Goal: Transaction & Acquisition: Purchase product/service

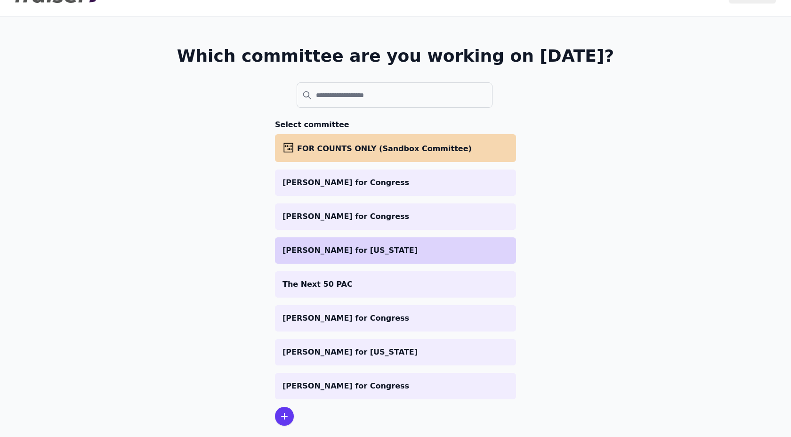
scroll to position [38, 0]
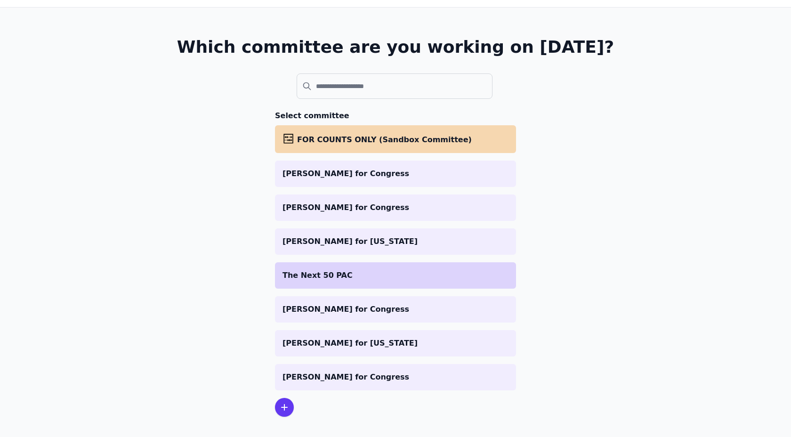
click at [337, 280] on p "The Next 50 PAC" at bounding box center [395, 275] width 226 height 11
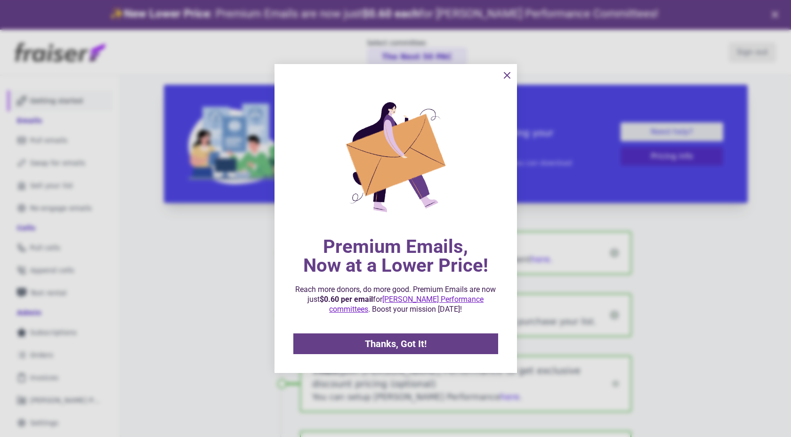
click at [506, 72] on icon "information" at bounding box center [506, 75] width 11 height 11
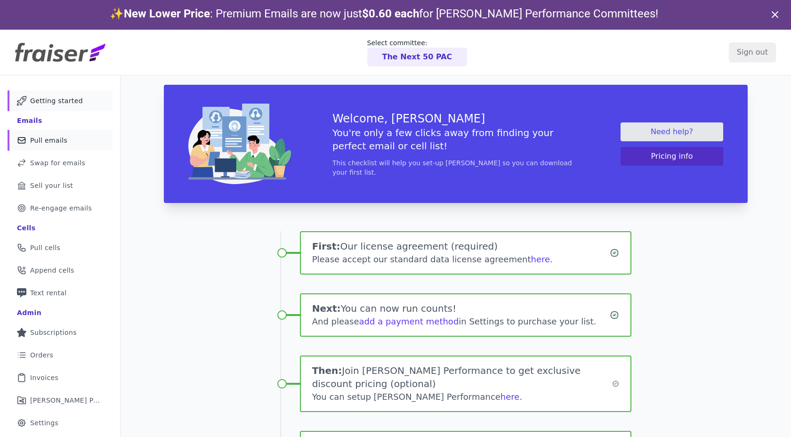
click at [40, 142] on span "Pull emails" at bounding box center [48, 140] width 37 height 9
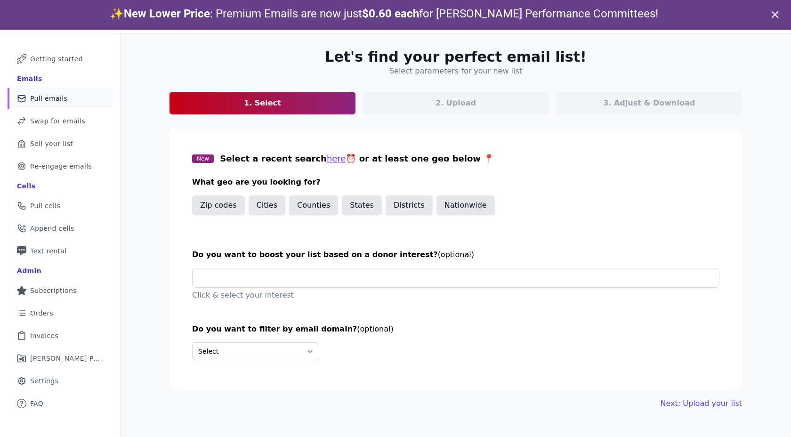
scroll to position [42, 0]
click at [506, 211] on div "Zip codes Cities Counties States Districts Nationwide" at bounding box center [455, 207] width 527 height 24
click at [464, 205] on button "Nationwide" at bounding box center [465, 205] width 58 height 20
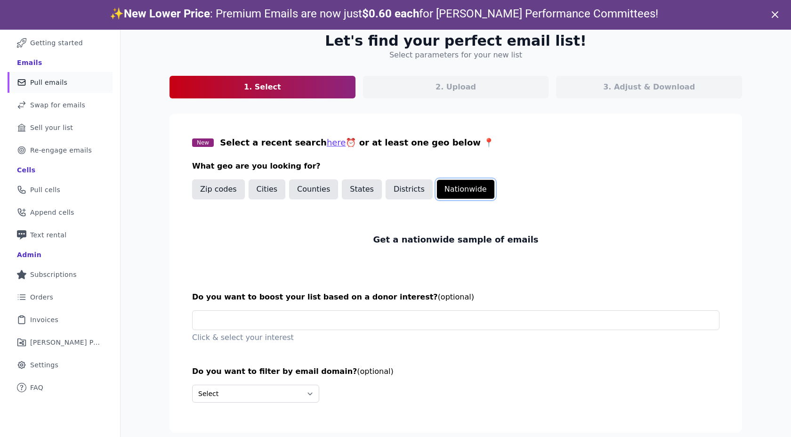
scroll to position [30, 0]
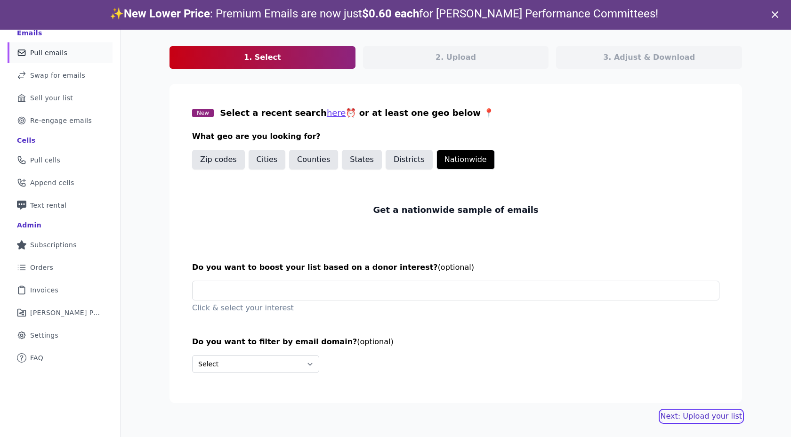
click at [696, 417] on link "Next: Upload your list" at bounding box center [700, 415] width 81 height 11
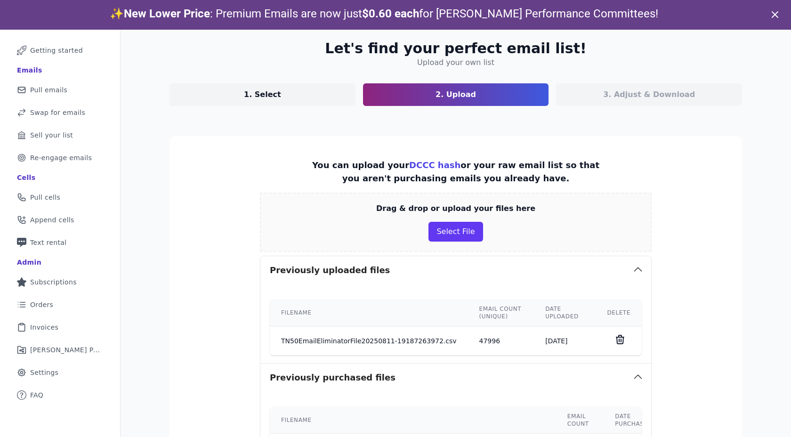
scroll to position [57, 0]
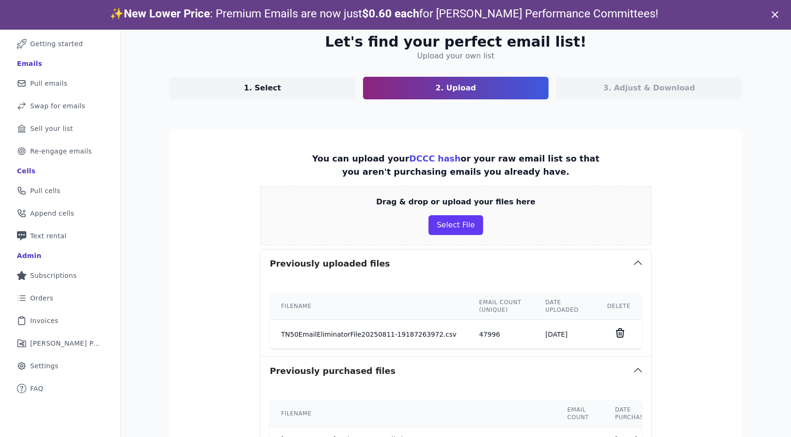
click at [621, 333] on icon at bounding box center [620, 333] width 8 height 8
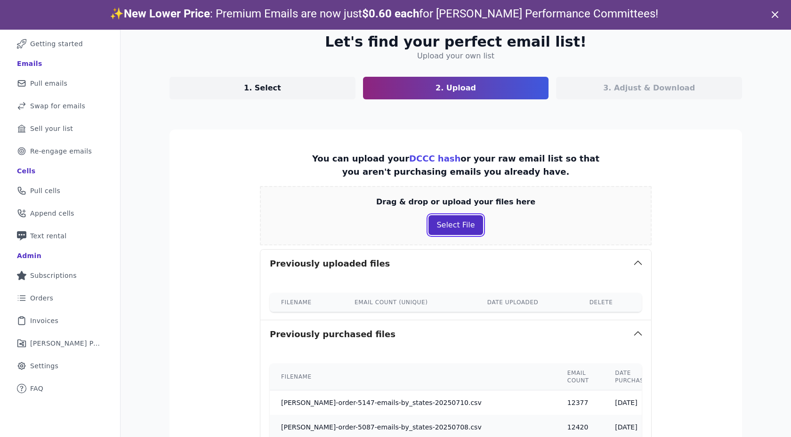
click at [450, 225] on button "Select File" at bounding box center [455, 225] width 54 height 20
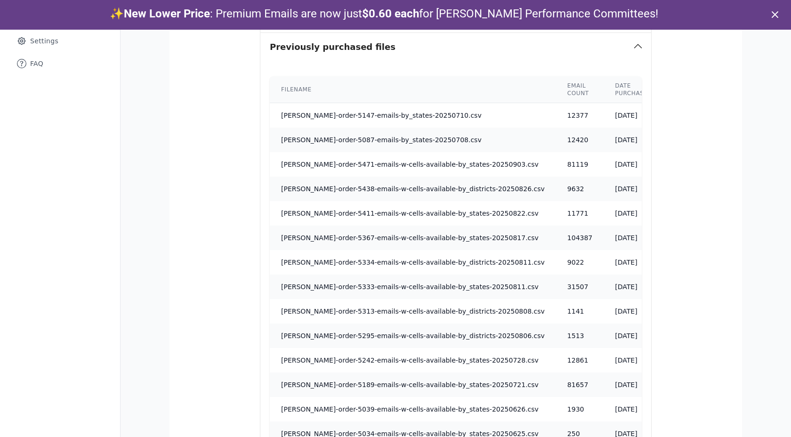
scroll to position [479, 0]
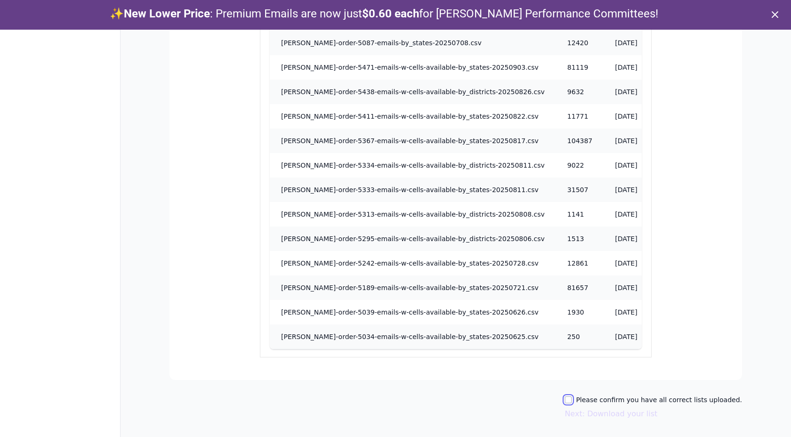
click at [572, 403] on input "Please confirm you have all correct lists uploaded." at bounding box center [568, 400] width 8 height 8
checkbox input "true"
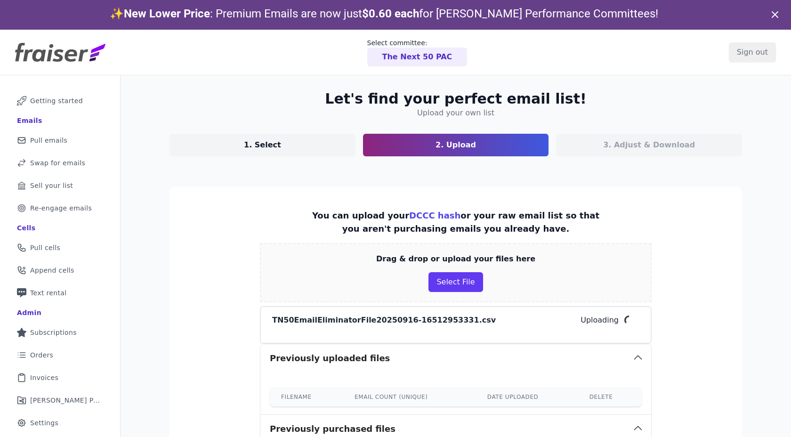
click at [776, 18] on icon at bounding box center [774, 14] width 11 height 11
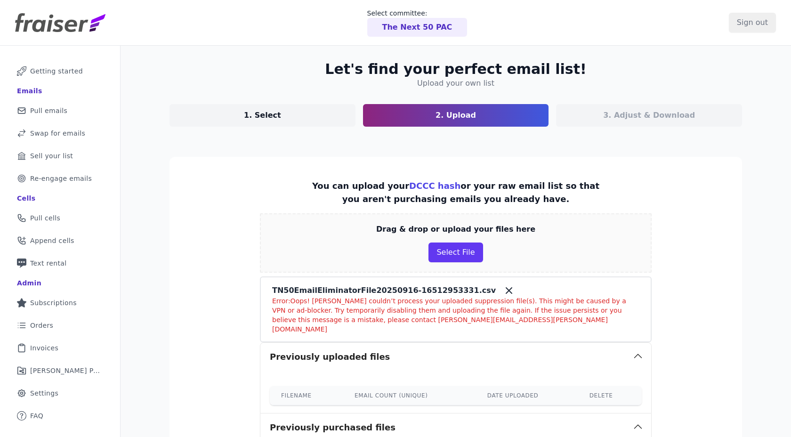
click at [503, 293] on icon at bounding box center [508, 290] width 11 height 11
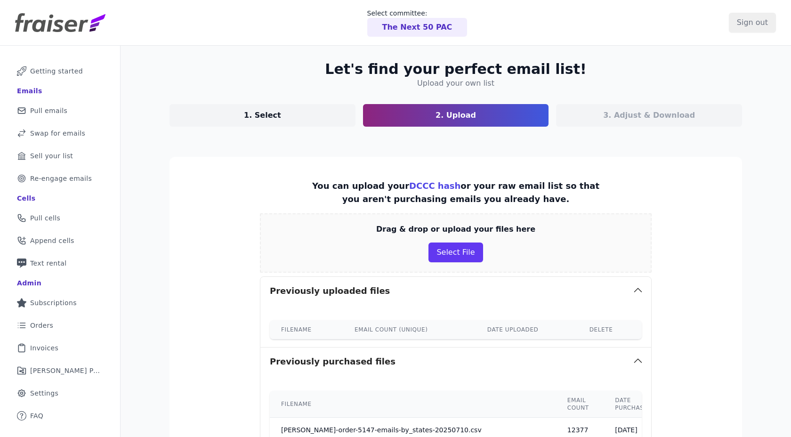
click at [450, 265] on div "Drag & drop or upload your files here Select File" at bounding box center [456, 242] width 392 height 59
click at [446, 256] on button "Select File" at bounding box center [455, 252] width 54 height 20
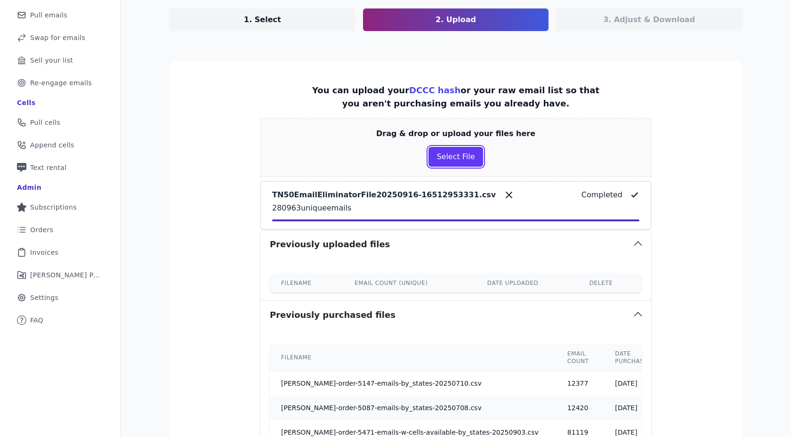
scroll to position [490, 0]
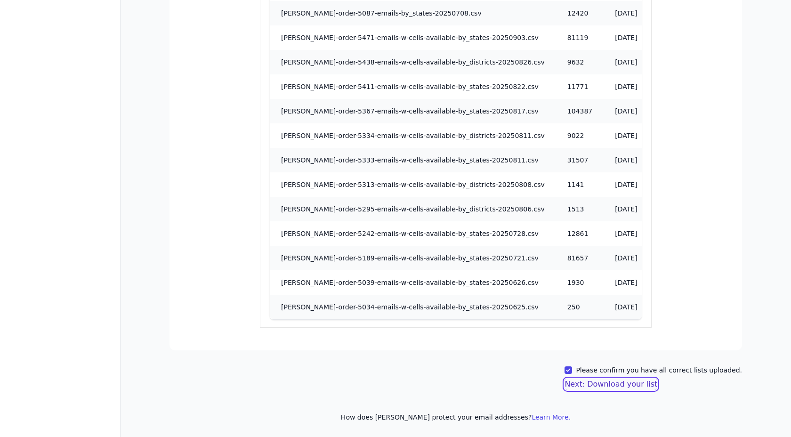
click at [603, 381] on button "Next: Download your list" at bounding box center [610, 383] width 93 height 11
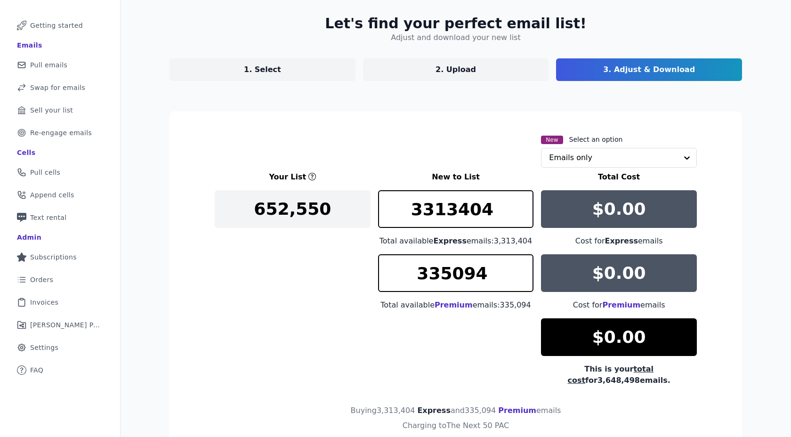
scroll to position [105, 0]
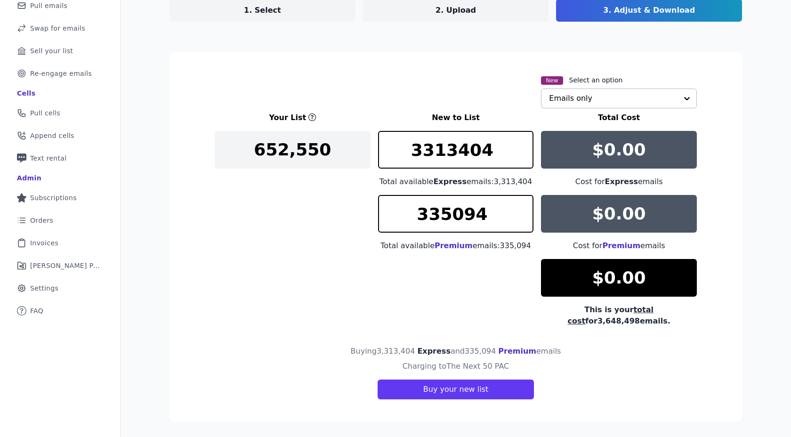
click at [598, 101] on input "text" at bounding box center [613, 98] width 128 height 19
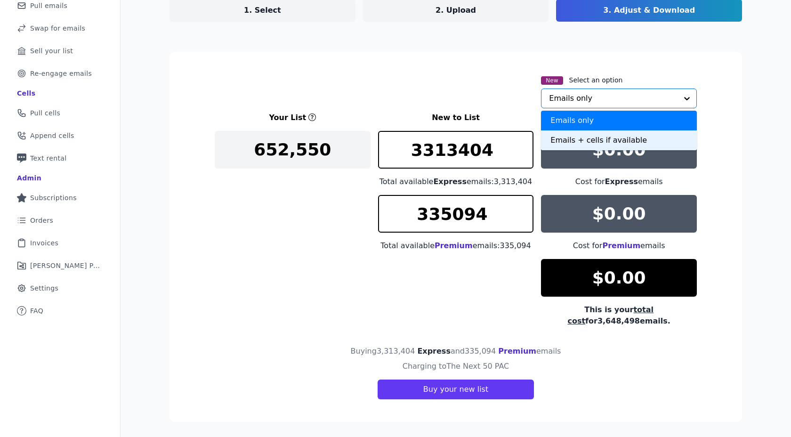
click at [590, 137] on div "Emails + cells if available" at bounding box center [619, 140] width 156 height 20
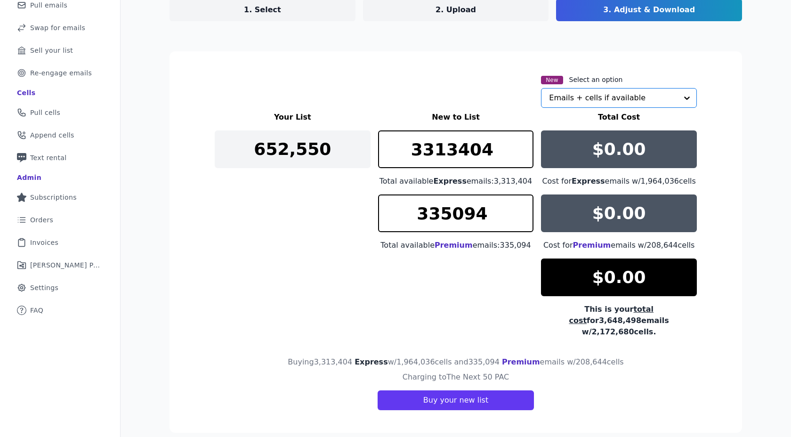
click at [459, 280] on div "Your List New to List Total Cost 652,550 3313404 Total available Express emails…" at bounding box center [456, 225] width 482 height 226
click at [502, 148] on input "3313404" at bounding box center [456, 149] width 156 height 38
drag, startPoint x: 502, startPoint y: 148, endPoint x: 322, endPoint y: 147, distance: 179.3
click at [322, 147] on div "Your List New to List Total Cost 652,550 3313404 Total available Express emails…" at bounding box center [456, 225] width 482 height 226
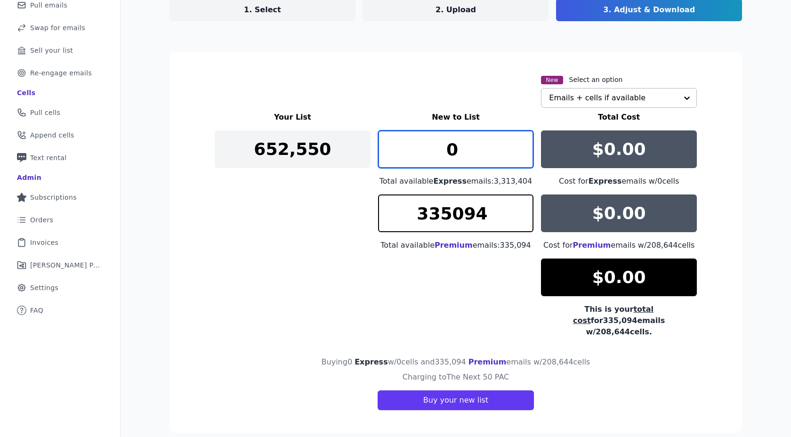
type input "0"
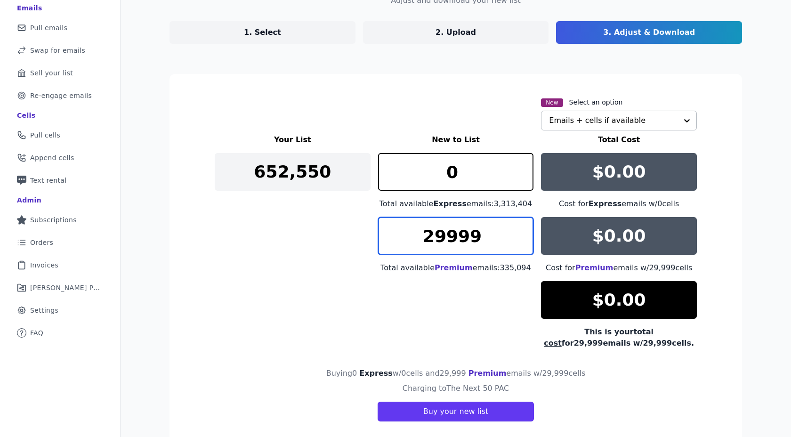
scroll to position [83, 0]
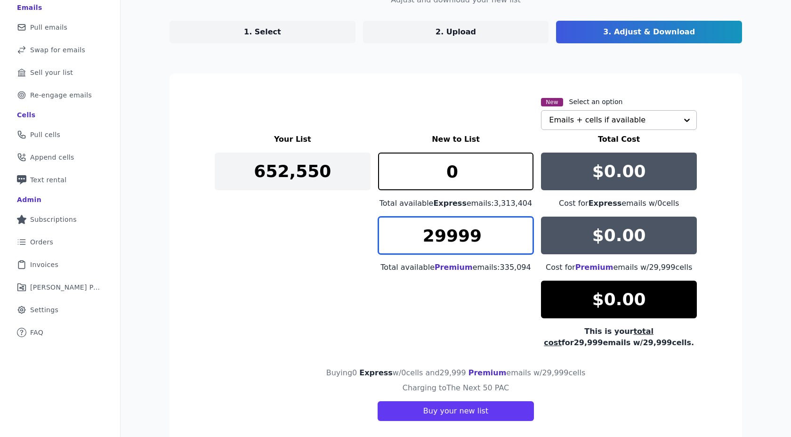
type input "29999"
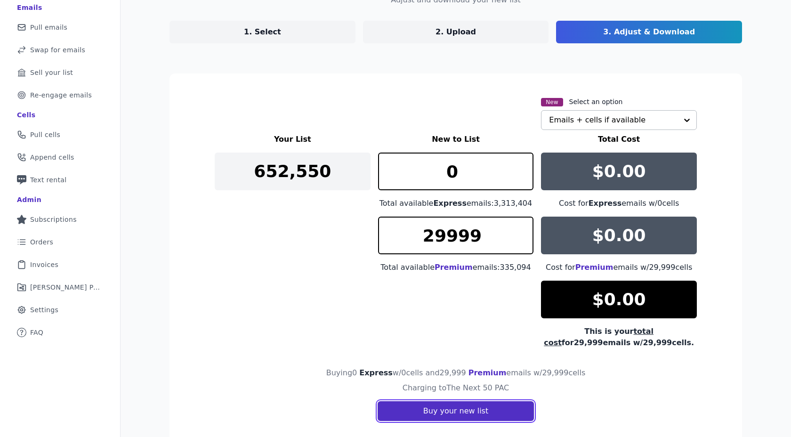
click at [410, 417] on button "Buy your new list" at bounding box center [455, 411] width 156 height 20
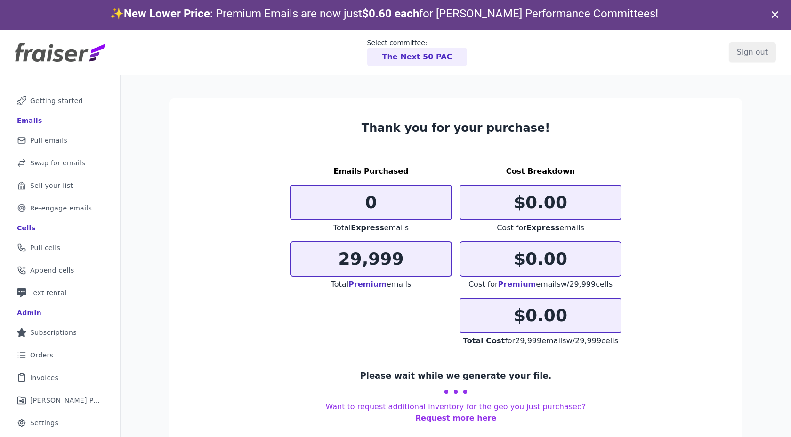
click at [778, 12] on icon at bounding box center [774, 14] width 11 height 11
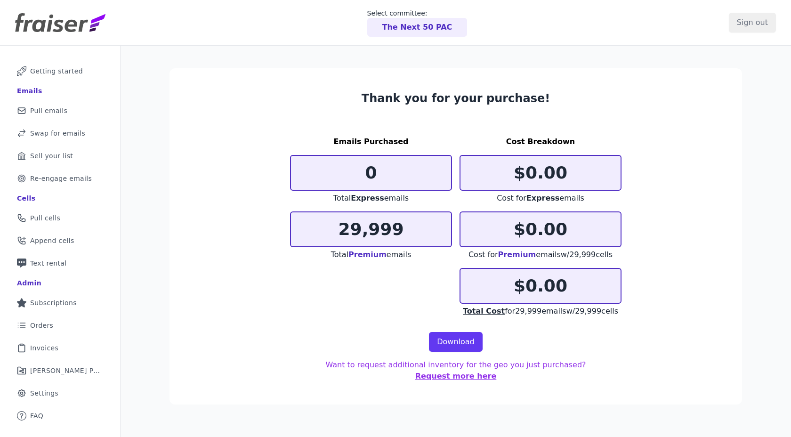
click at [449, 356] on section "Thank you for your purchase! Emails Purchased 0 Total Express emails 29,999 Tot…" at bounding box center [455, 236] width 572 height 336
click at [449, 347] on link "Download" at bounding box center [456, 342] width 54 height 20
